Goal: Task Accomplishment & Management: Manage account settings

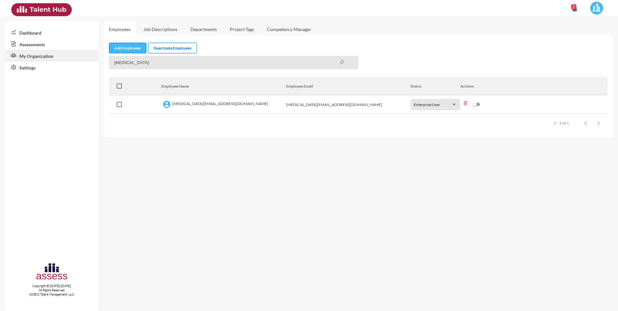
click at [128, 47] on link "Add Employees" at bounding box center [128, 48] width 38 height 11
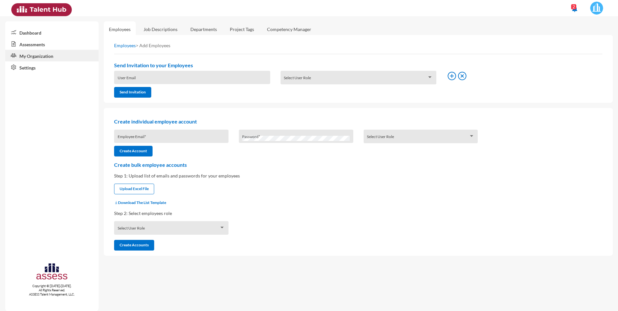
click at [147, 76] on div "User Email" at bounding box center [192, 79] width 149 height 10
click at [144, 137] on input "Employee Email *" at bounding box center [172, 138] width 108 height 5
type input "غ"
click at [120, 139] on input "[EMAIL_ADDRESS][DOMAIN_NAME]" at bounding box center [172, 138] width 108 height 5
type input "[EMAIL_ADDRESS][DOMAIN_NAME]"
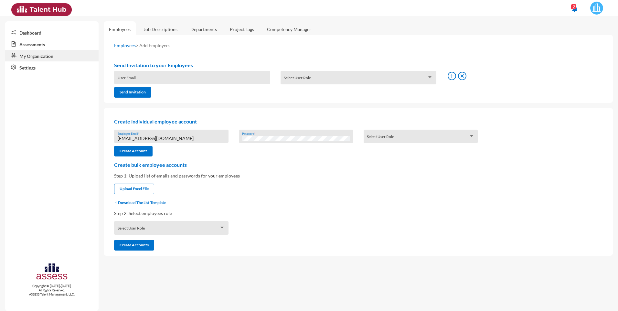
click at [469, 136] on div at bounding box center [472, 135] width 6 height 5
click at [465, 140] on span "Enterprise User" at bounding box center [421, 139] width 108 height 14
click at [134, 150] on button "Create Account" at bounding box center [133, 151] width 38 height 11
click at [430, 206] on div "Create bulk employee accounts Step 1: Upload list of emails and passwords for y…" at bounding box center [358, 206] width 499 height 89
click at [149, 152] on button "Create Account" at bounding box center [133, 151] width 38 height 11
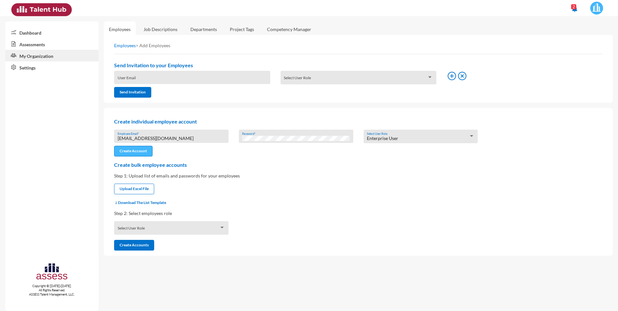
click at [141, 150] on button "Create Account" at bounding box center [133, 151] width 38 height 11
click at [598, 9] on img at bounding box center [597, 8] width 13 height 13
click at [167, 28] on div at bounding box center [309, 155] width 618 height 311
click at [175, 28] on link "Job Descriptions" at bounding box center [160, 29] width 44 height 16
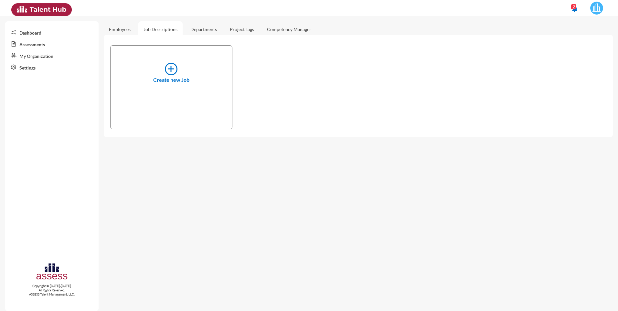
click at [201, 25] on link "Departments" at bounding box center [203, 29] width 37 height 16
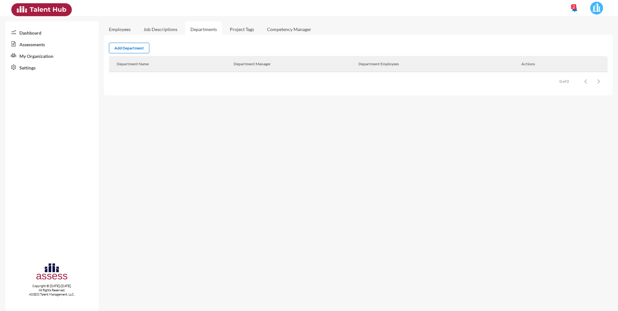
click at [241, 29] on link "Project Tags" at bounding box center [242, 29] width 35 height 16
click at [301, 28] on link "Competency Manager" at bounding box center [289, 29] width 55 height 16
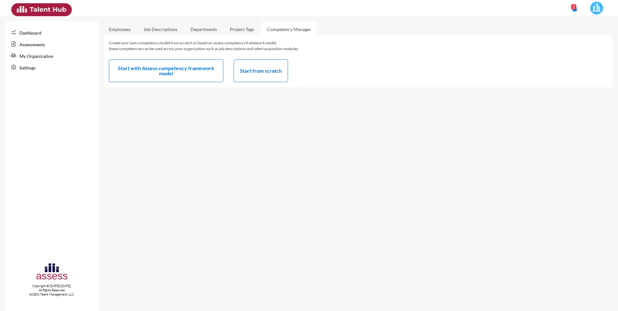
click at [27, 34] on link "Dashboard" at bounding box center [51, 33] width 93 height 12
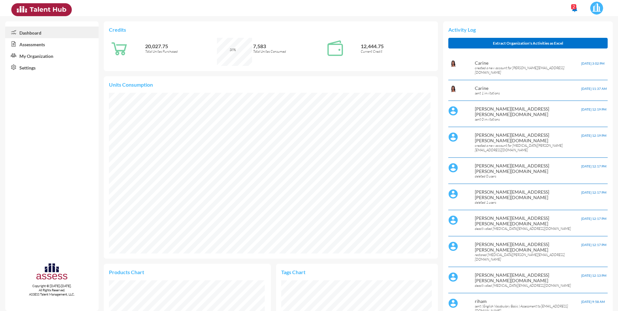
click at [33, 45] on link "Assessments" at bounding box center [51, 44] width 93 height 12
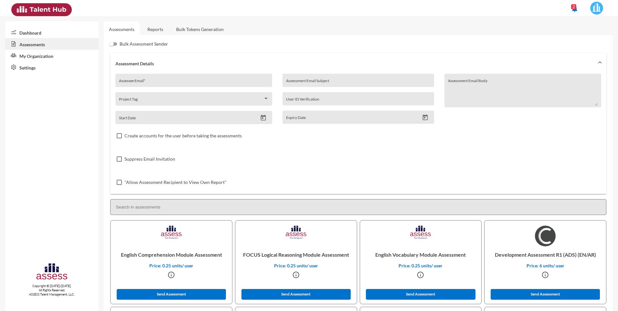
click at [33, 60] on link "My Organization" at bounding box center [51, 56] width 93 height 12
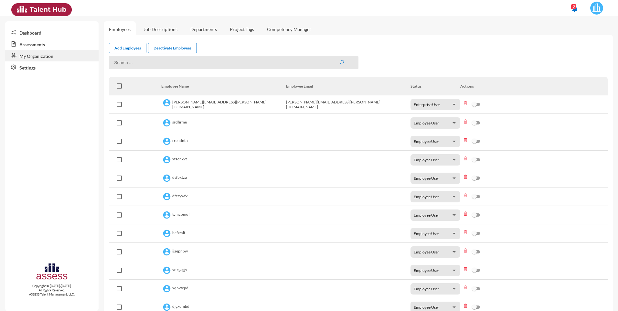
click at [155, 60] on input at bounding box center [233, 62] width 249 height 13
type input "yas"
click at [339, 60] on button "submit" at bounding box center [341, 62] width 5 height 5
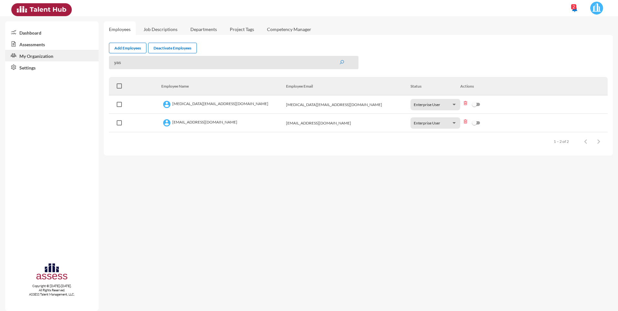
click at [120, 121] on span at bounding box center [119, 122] width 5 height 5
click at [119, 125] on input "checkbox" at bounding box center [119, 125] width 0 height 0
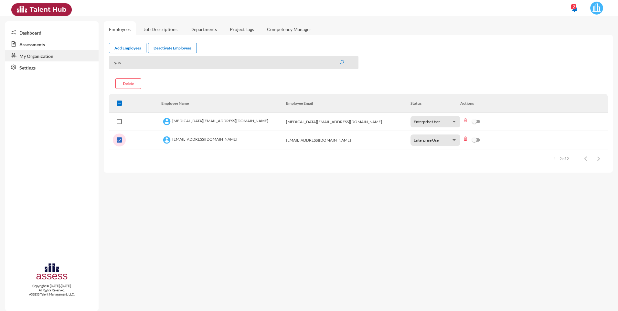
click at [121, 139] on span at bounding box center [119, 139] width 5 height 5
click at [119, 143] on input "checkbox" at bounding box center [119, 143] width 0 height 0
checkbox input "false"
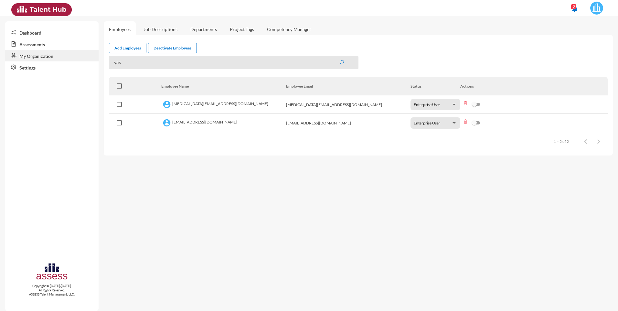
click at [477, 123] on div at bounding box center [474, 122] width 5 height 5
click at [475, 125] on input "checkbox" at bounding box center [475, 125] width 0 height 0
checkbox input "true"
